Goal: Transaction & Acquisition: Subscribe to service/newsletter

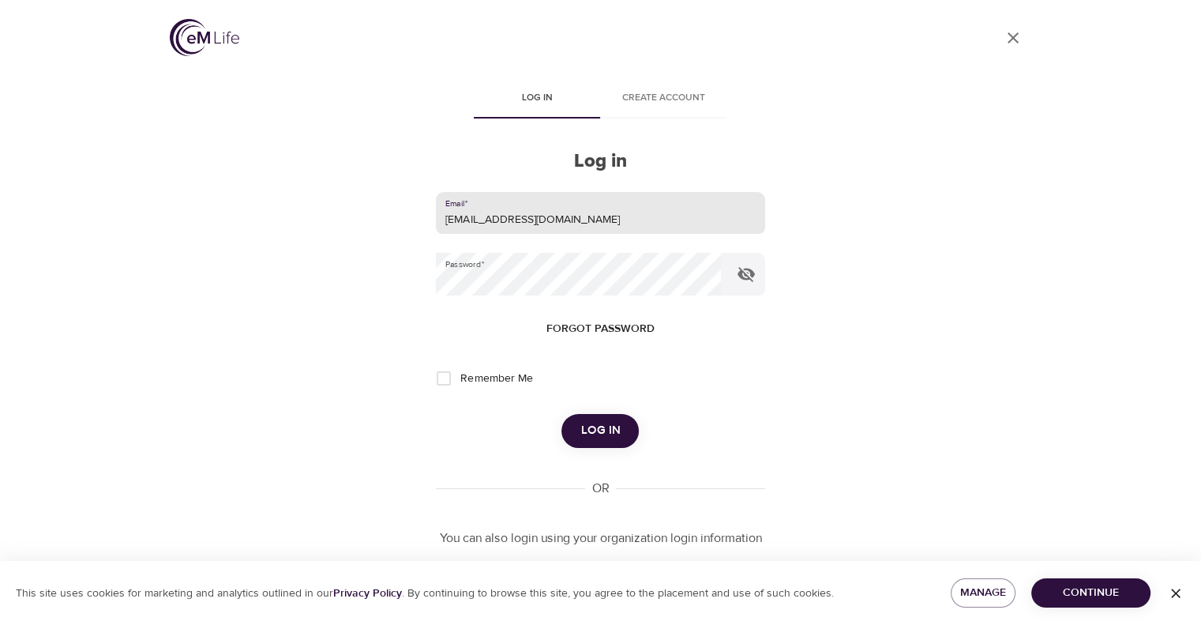
drag, startPoint x: 464, startPoint y: 220, endPoint x: 174, endPoint y: 258, distance: 292.4
click at [174, 258] on div "User Profile Log in Create account Log in Email   * leclercs@aetna.com Password…" at bounding box center [601, 312] width 901 height 625
type input "whispersll@cox.net"
click at [374, 306] on div "User Profile Log in Create account Log in Email   * whispersll@cox.net Password…" at bounding box center [601, 312] width 901 height 625
click at [562, 414] on button "Log in" at bounding box center [600, 430] width 77 height 33
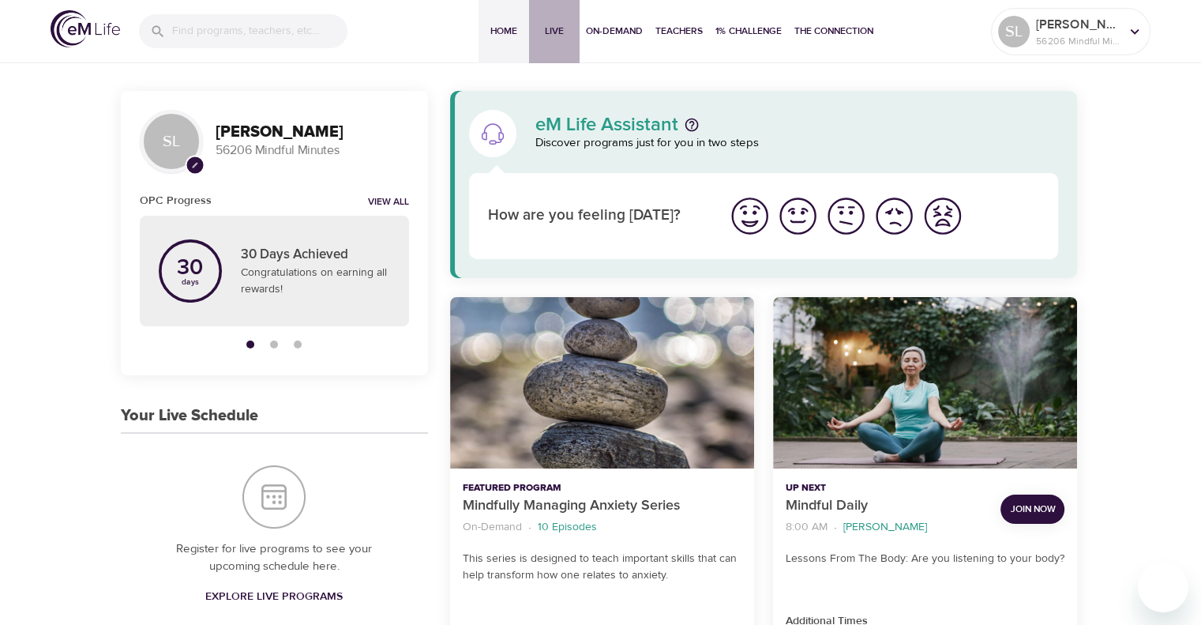
click at [551, 30] on span "Live" at bounding box center [555, 31] width 38 height 17
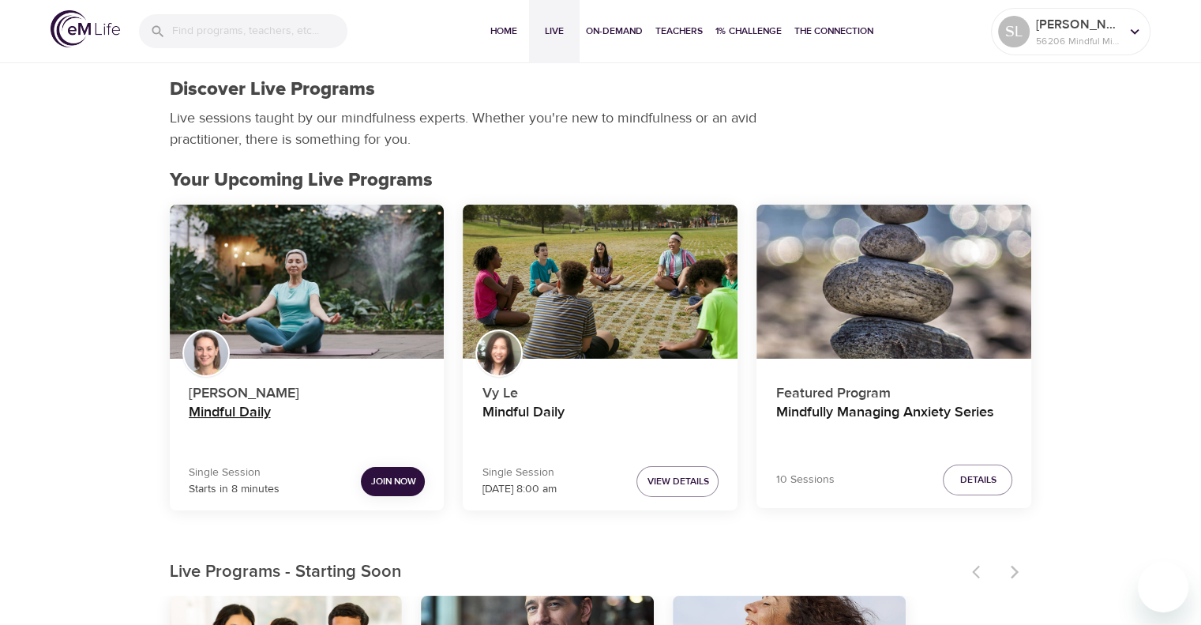
click at [227, 406] on h4 "Mindful Daily" at bounding box center [307, 423] width 237 height 38
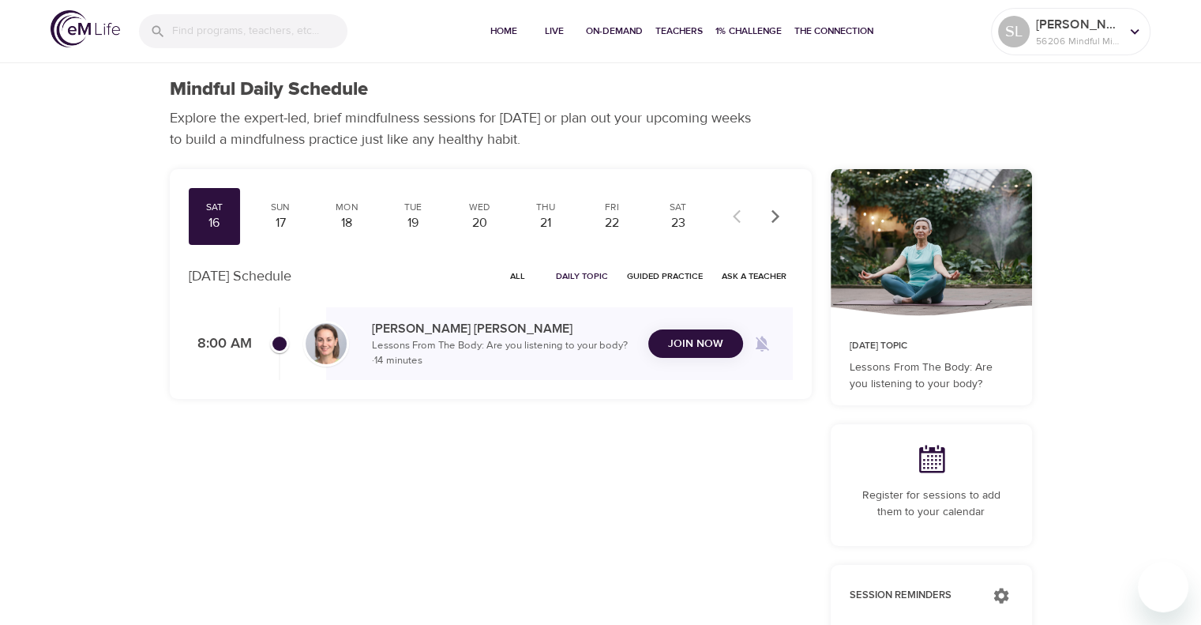
checkbox input "true"
click at [706, 340] on span "Join Now" at bounding box center [695, 334] width 55 height 20
